Goal: Transaction & Acquisition: Purchase product/service

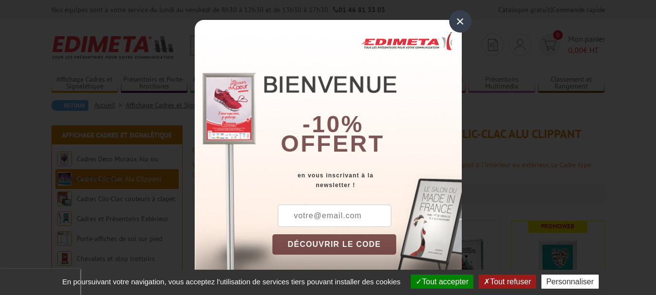
click at [351, 218] on input "text" at bounding box center [335, 216] width 114 height 22
type input "fatna7@hotmail.fr"
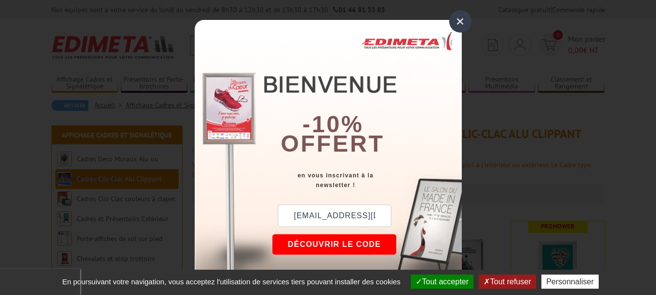
click at [337, 250] on button "DÉCOUVRIR LE CODE" at bounding box center [335, 244] width 124 height 20
click at [453, 15] on div "×" at bounding box center [460, 21] width 22 height 22
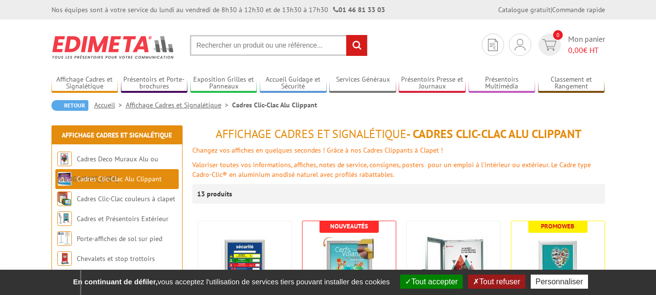
click at [231, 50] on input "text" at bounding box center [279, 45] width 178 height 21
drag, startPoint x: 241, startPoint y: 45, endPoint x: 248, endPoint y: 39, distance: 8.6
click at [243, 43] on input "text" at bounding box center [279, 45] width 178 height 21
type input "cadre poster 70x140"
click at [346, 35] on input "rechercher" at bounding box center [356, 45] width 21 height 21
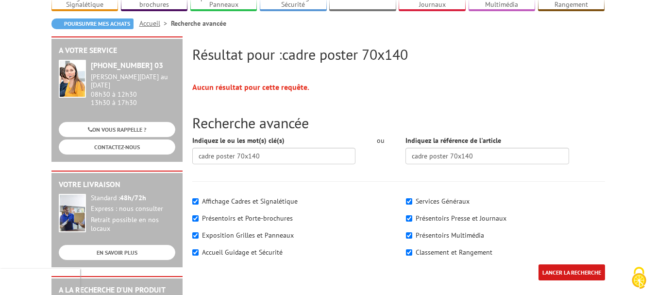
scroll to position [97, 0]
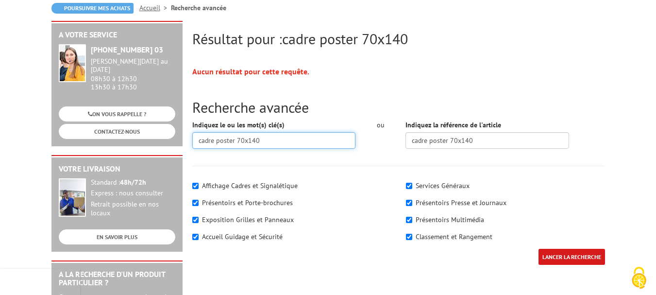
drag, startPoint x: 236, startPoint y: 141, endPoint x: 189, endPoint y: 114, distance: 54.4
click at [205, 141] on input "cadre poster 70x140" at bounding box center [274, 140] width 164 height 17
type input "70x140"
click at [539, 249] on input "LANCER LA RECHERCHE" at bounding box center [572, 257] width 67 height 16
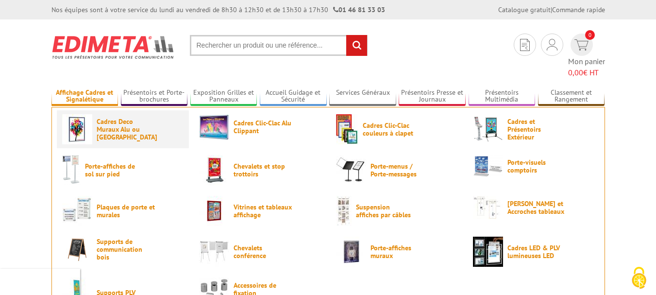
click at [107, 119] on span "Cadres Deco Muraux Alu ou [GEOGRAPHIC_DATA]" at bounding box center [126, 129] width 58 height 23
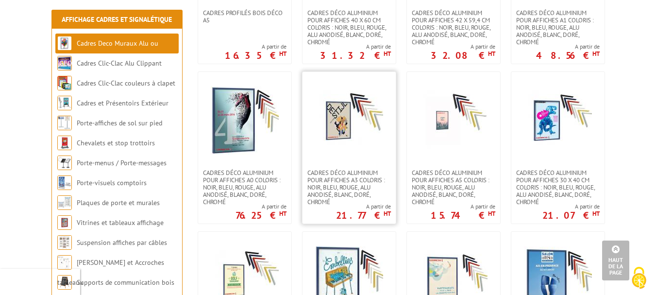
scroll to position [826, 0]
